Goal: Task Accomplishment & Management: Manage account settings

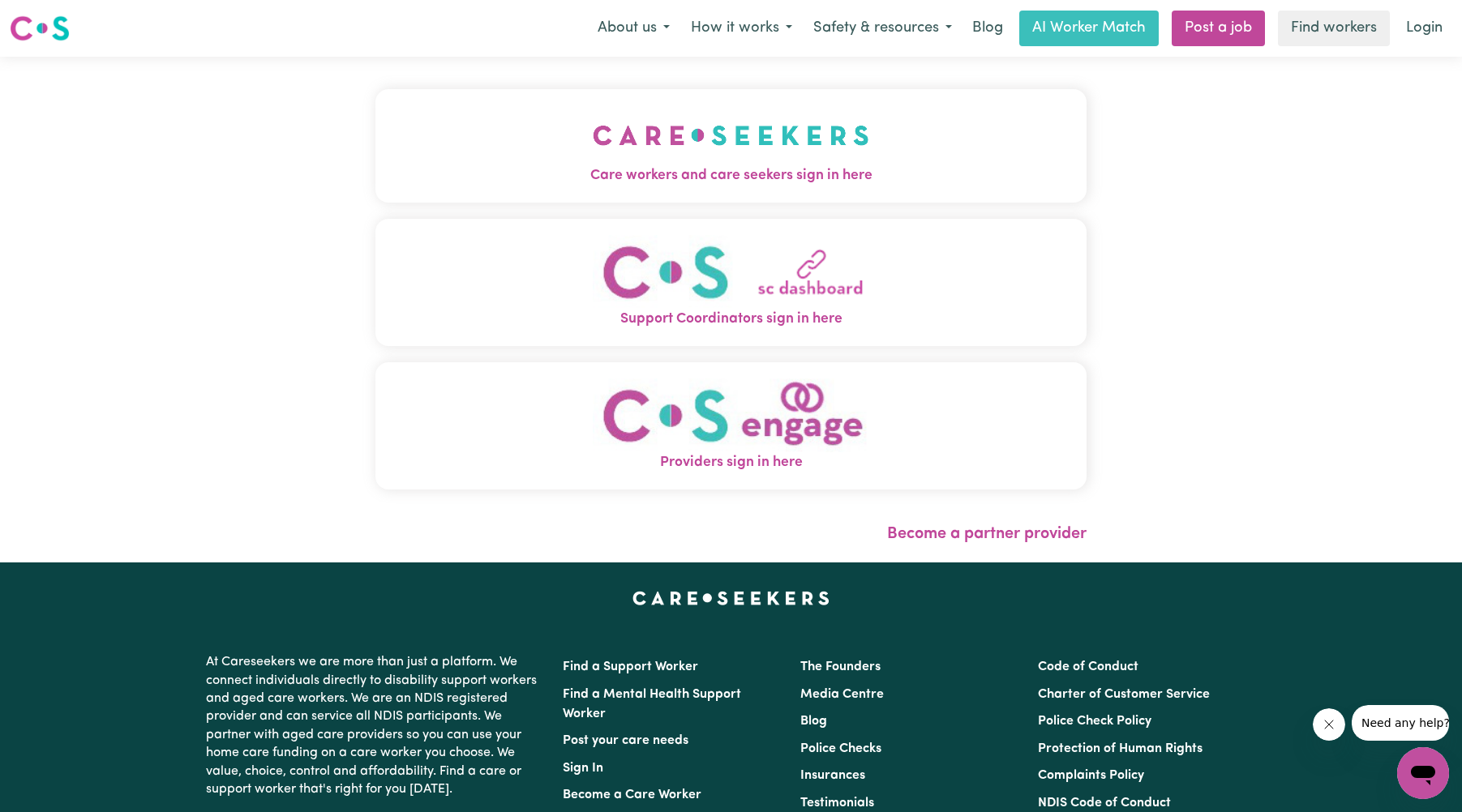
click at [736, 145] on img "Care workers and care seekers sign in here" at bounding box center [731, 136] width 276 height 60
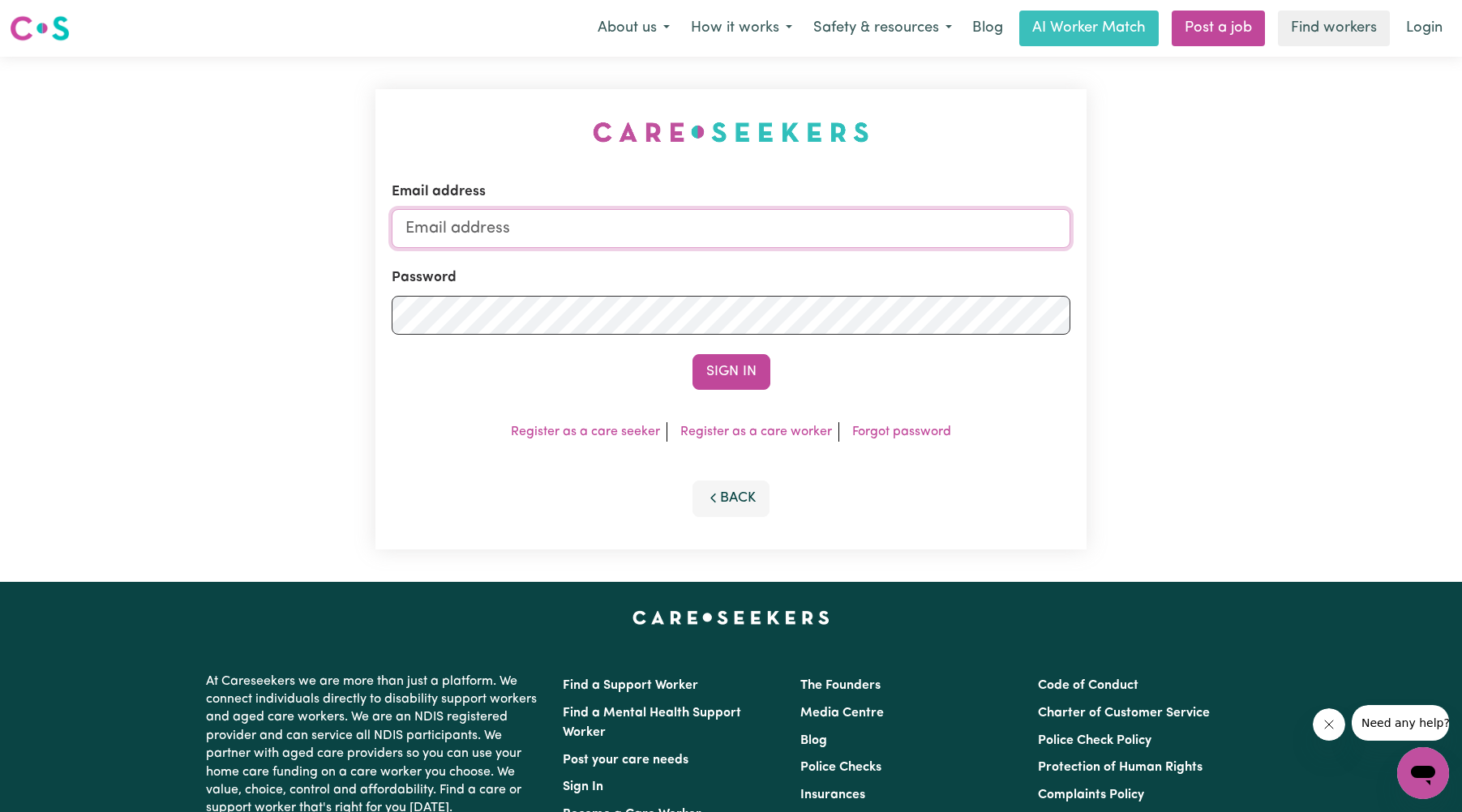
type input "[EMAIL_ADDRESS][DOMAIN_NAME]"
click at [742, 368] on button "Sign In" at bounding box center [731, 372] width 78 height 36
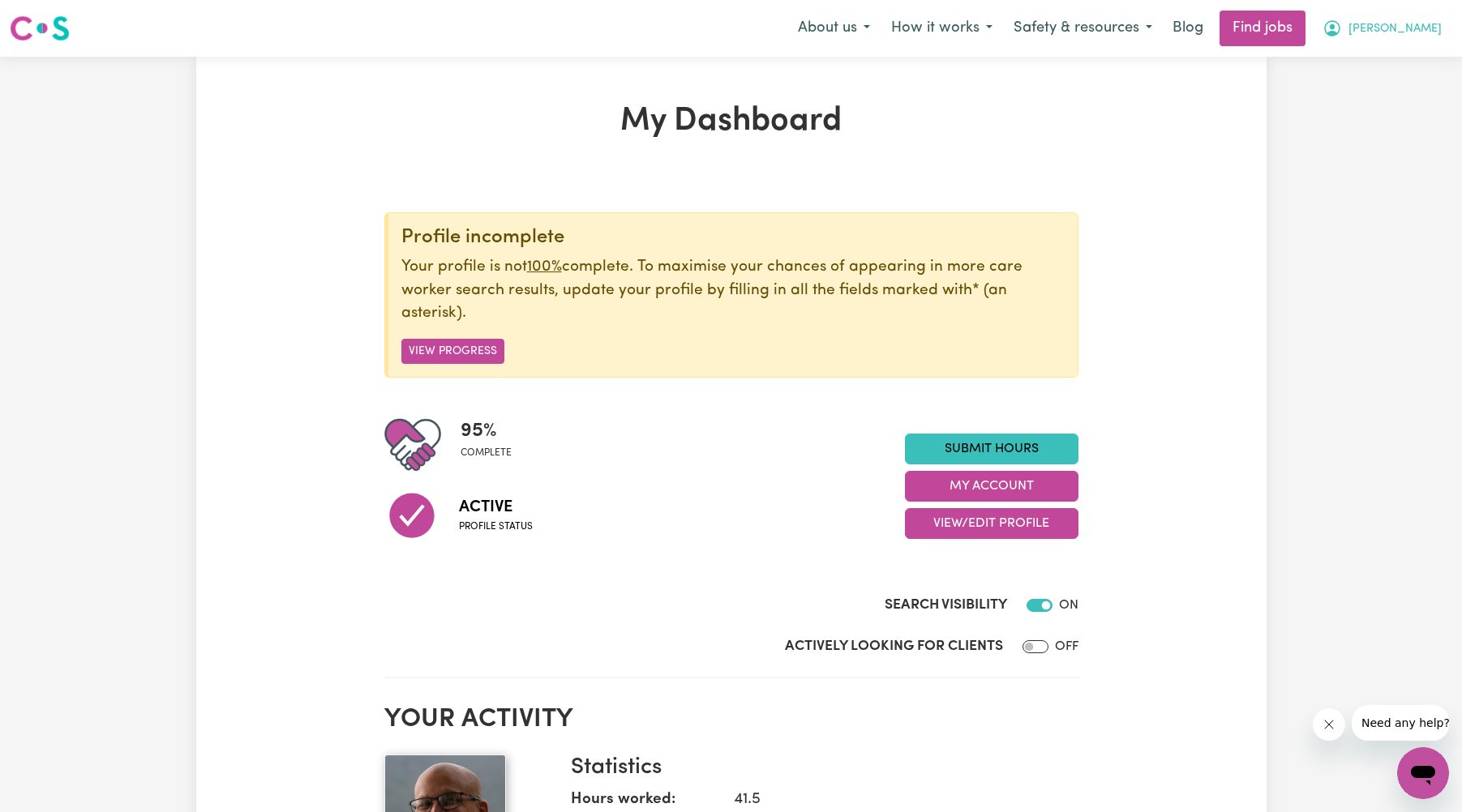
click at [1400, 28] on span "[PERSON_NAME]" at bounding box center [1395, 28] width 93 height 17
click at [1380, 67] on link "My Account" at bounding box center [1387, 62] width 128 height 31
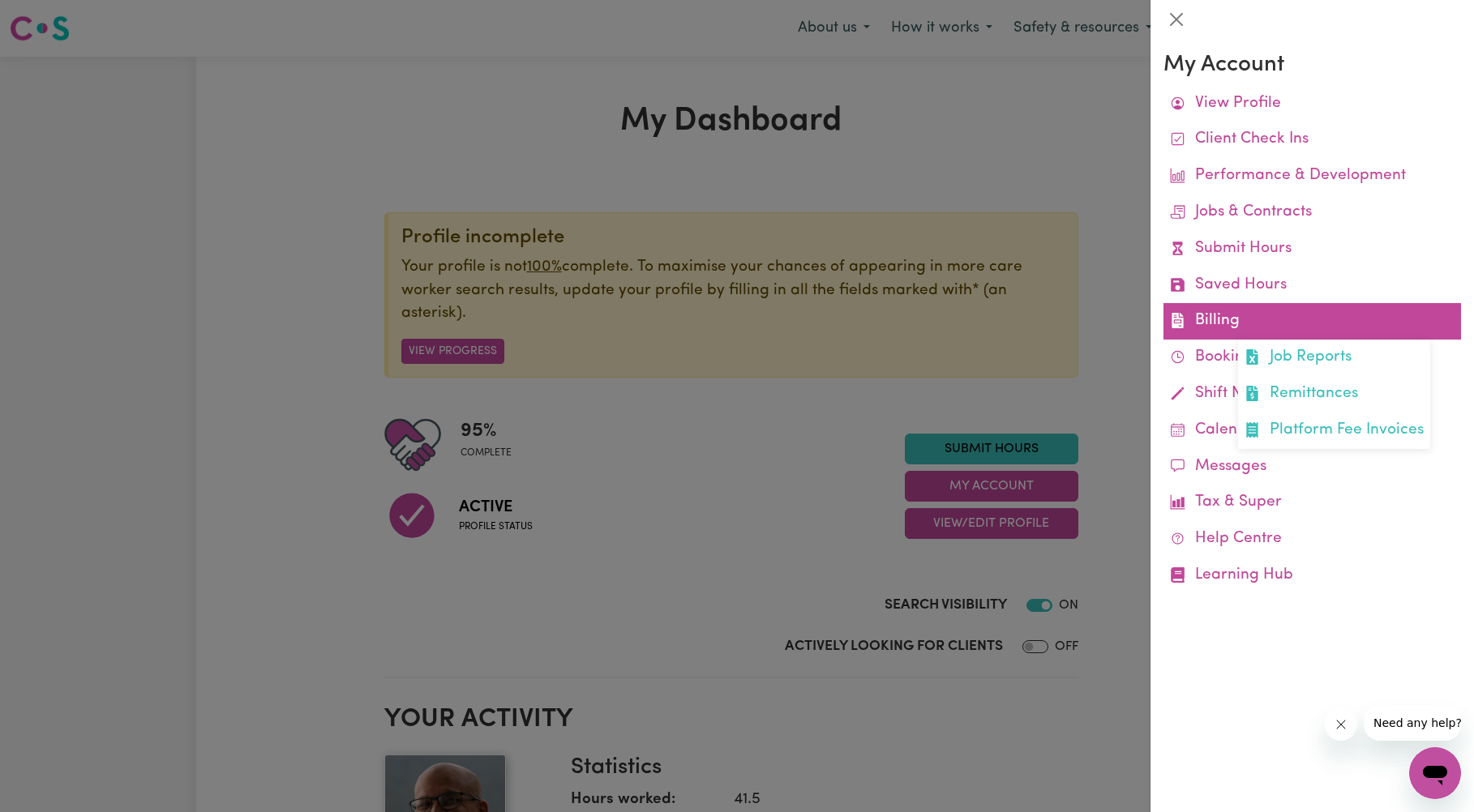
click at [1226, 325] on link "Billing Job Reports Remittances Platform Fee Invoices" at bounding box center [1313, 321] width 298 height 37
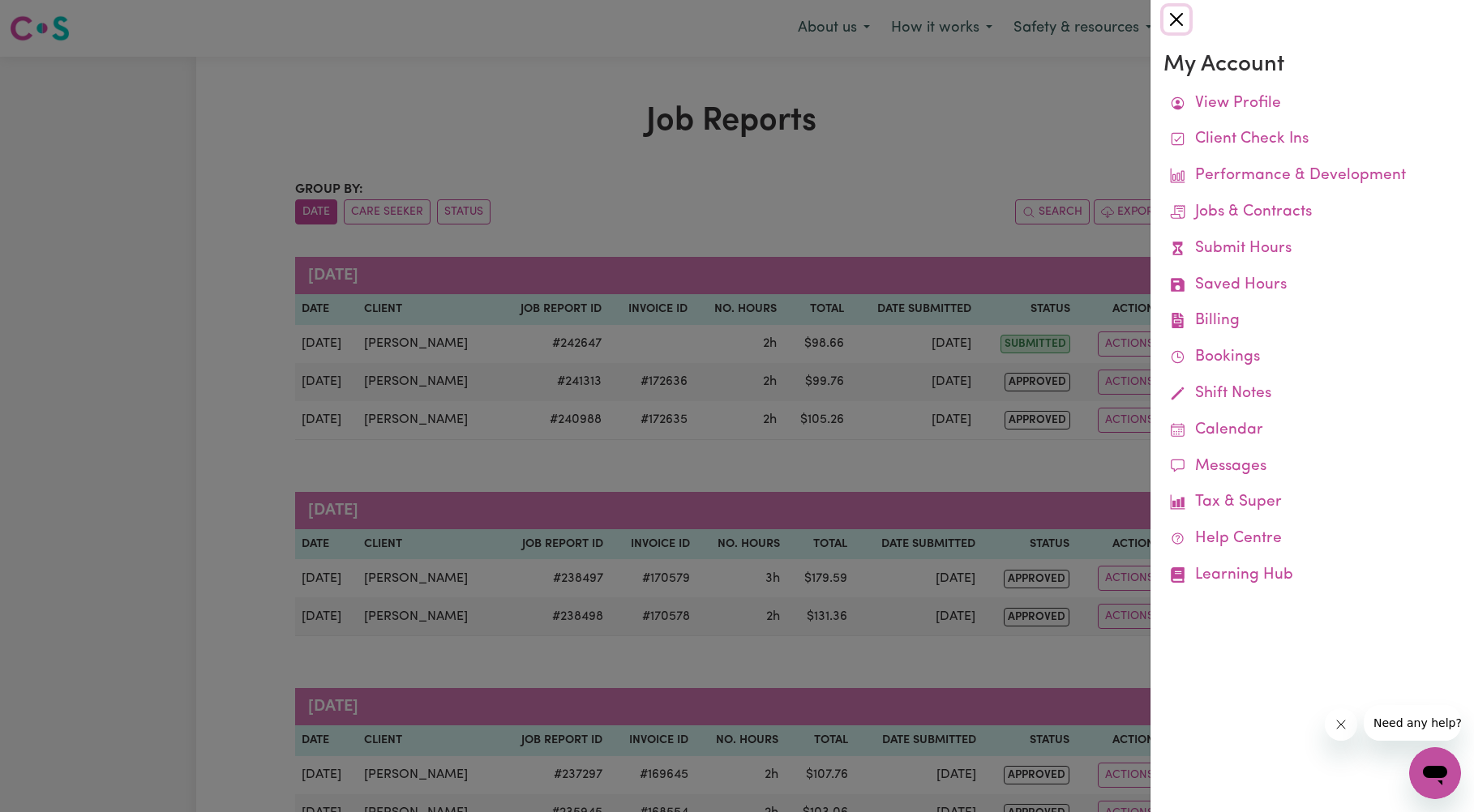
click at [1179, 19] on button "Close" at bounding box center [1176, 19] width 26 height 26
